Goal: Book appointment/travel/reservation

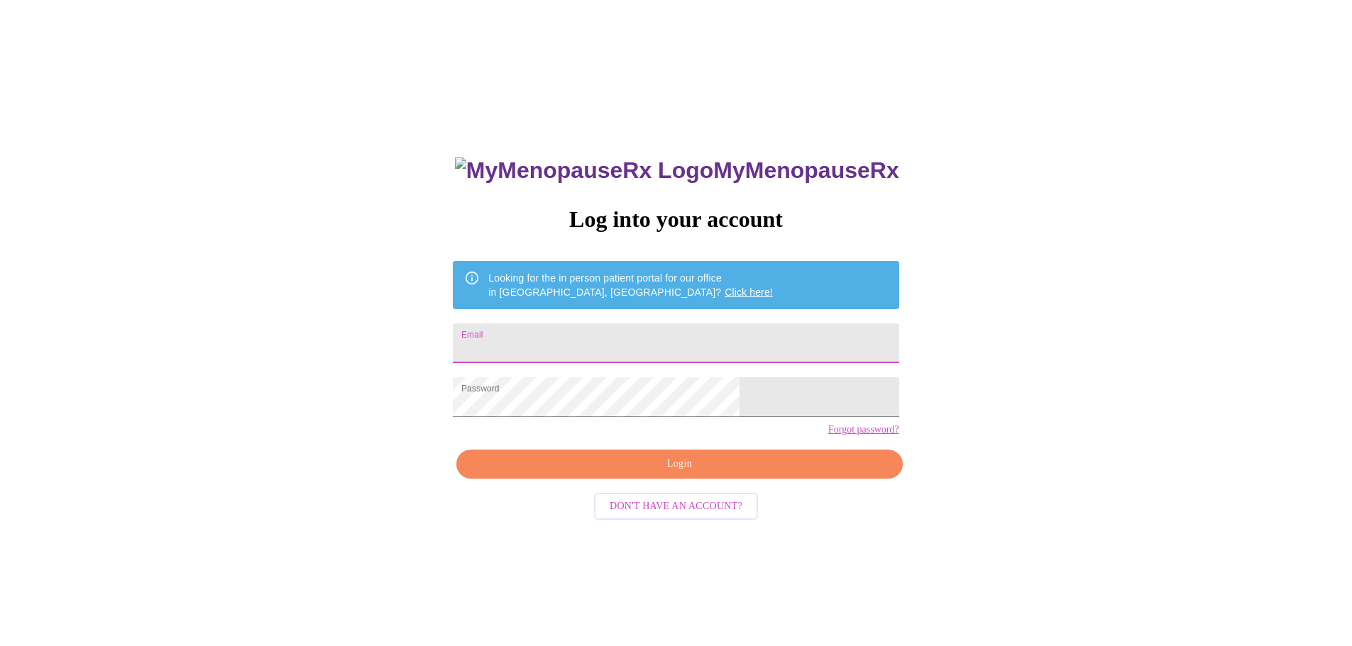
click at [590, 348] on input "Email" at bounding box center [676, 344] width 446 height 40
type input "[PERSON_NAME][EMAIL_ADDRESS][DOMAIN_NAME]"
click at [633, 473] on span "Login" at bounding box center [679, 465] width 413 height 18
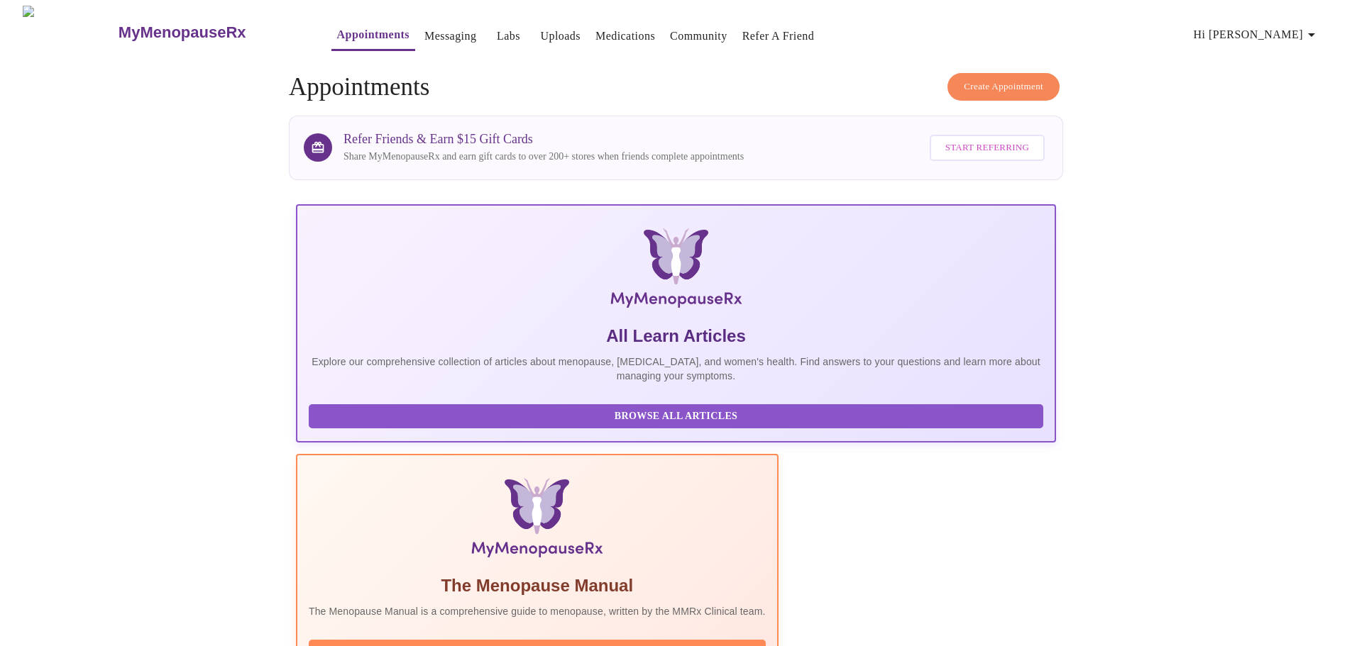
click at [331, 40] on button "Appointments" at bounding box center [373, 36] width 84 height 31
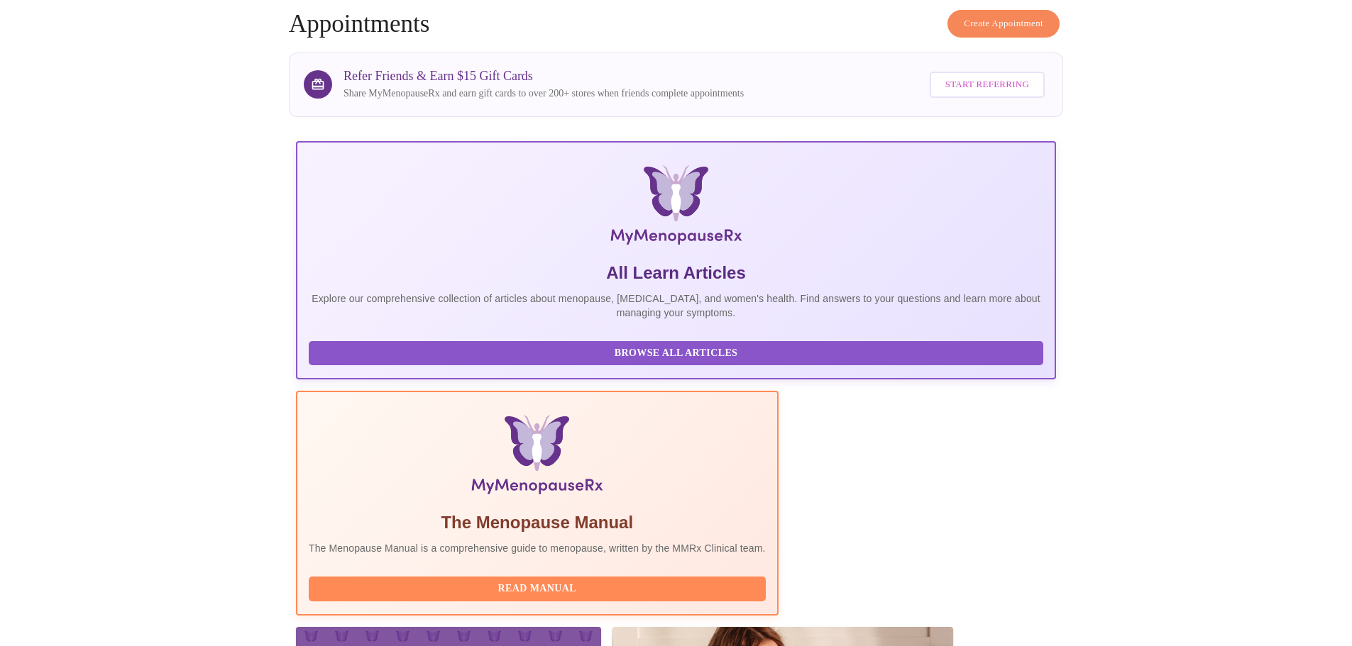
scroll to position [131, 0]
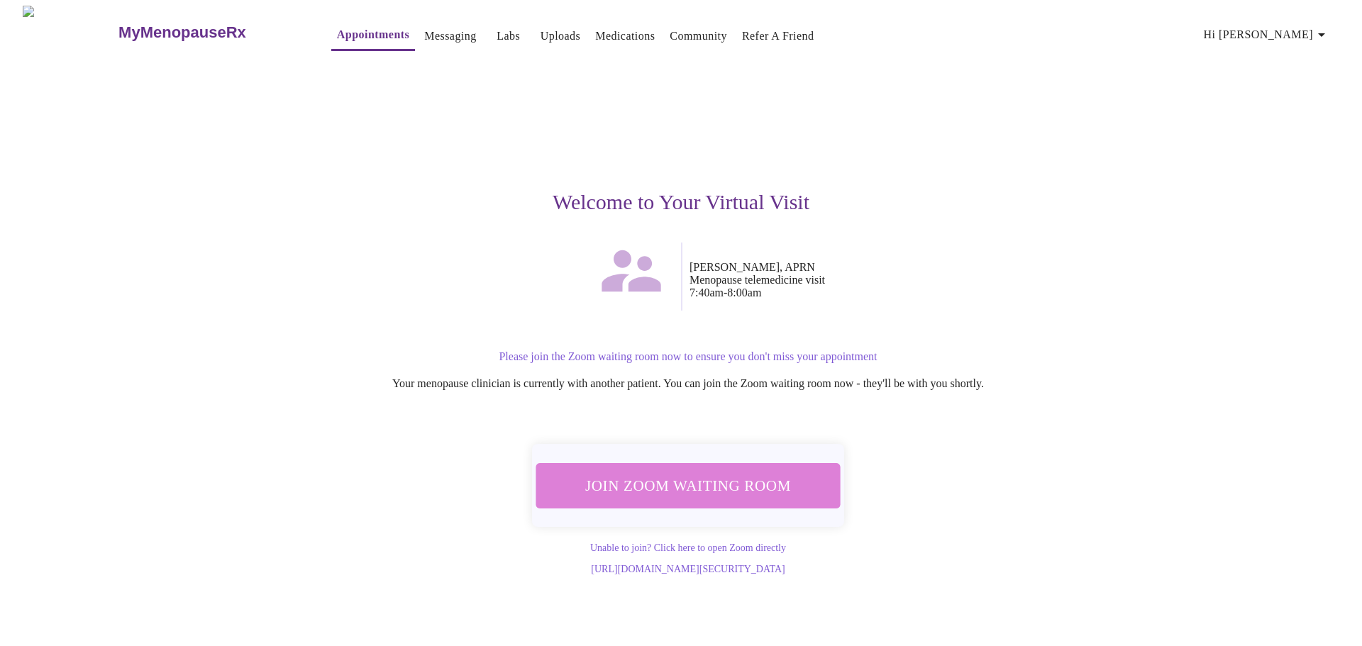
click at [754, 491] on span "Join Zoom Waiting Room" at bounding box center [688, 486] width 267 height 26
